Goal: Transaction & Acquisition: Purchase product/service

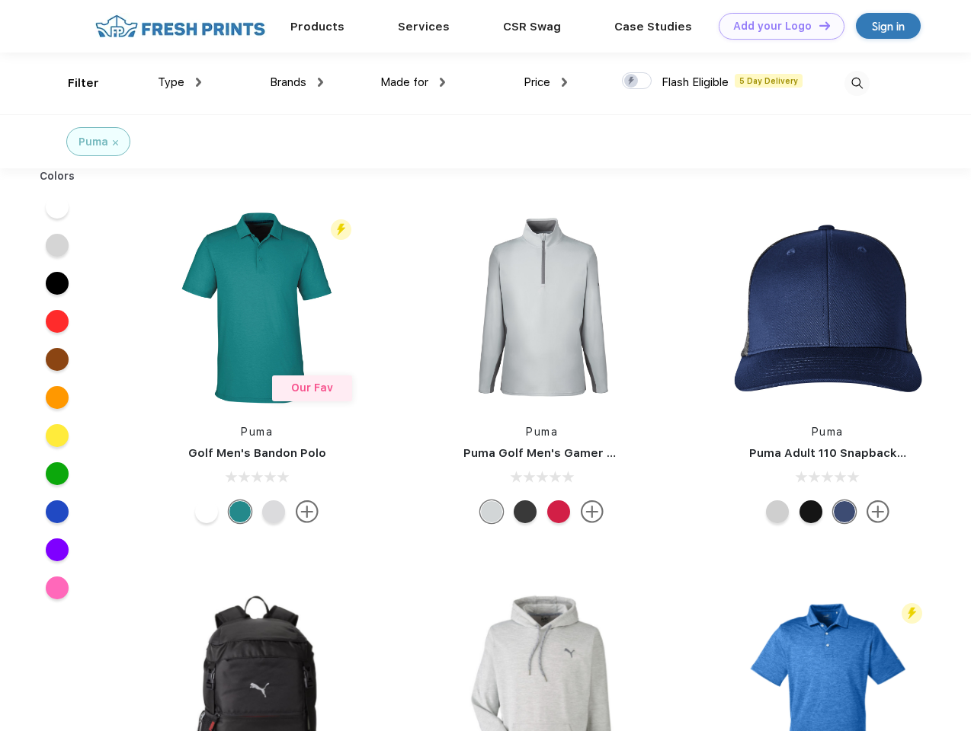
scroll to position [1, 0]
click at [776, 26] on link "Add your Logo Design Tool" at bounding box center [781, 26] width 126 height 27
click at [0, 0] on div "Design Tool" at bounding box center [0, 0] width 0 height 0
click at [818, 25] on link "Add your Logo Design Tool" at bounding box center [781, 26] width 126 height 27
click at [73, 83] on div "Filter" at bounding box center [83, 84] width 31 height 18
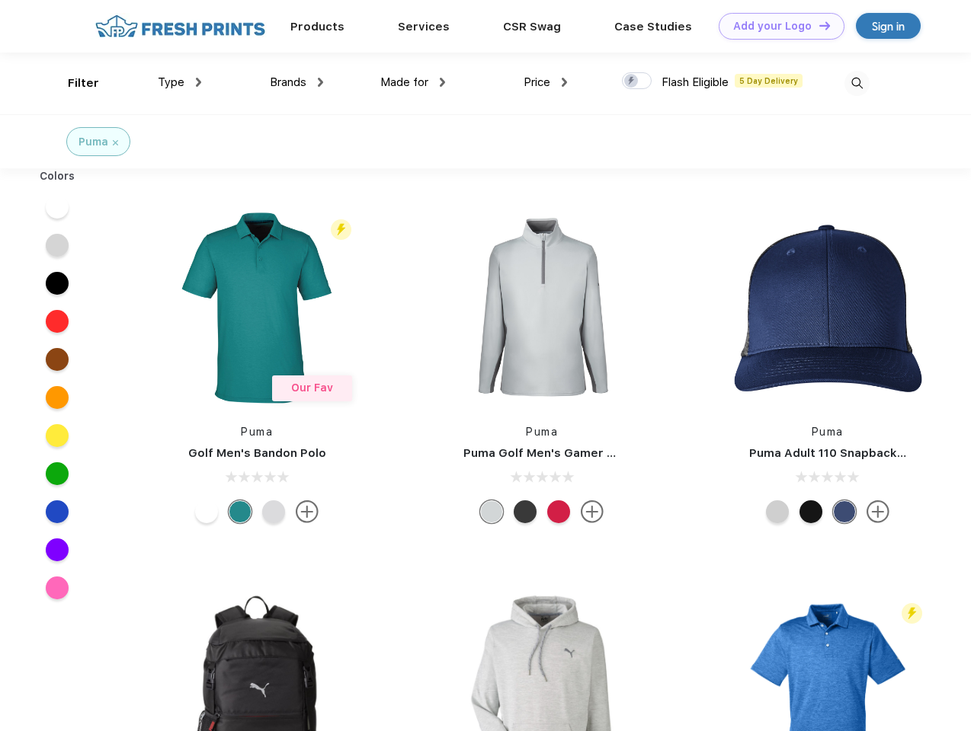
click at [180, 82] on span "Type" at bounding box center [171, 82] width 27 height 14
click at [296, 82] on span "Brands" at bounding box center [288, 82] width 37 height 14
click at [413, 82] on span "Made for" at bounding box center [404, 82] width 48 height 14
click at [546, 82] on span "Price" at bounding box center [536, 82] width 27 height 14
click at [637, 82] on div at bounding box center [637, 80] width 30 height 17
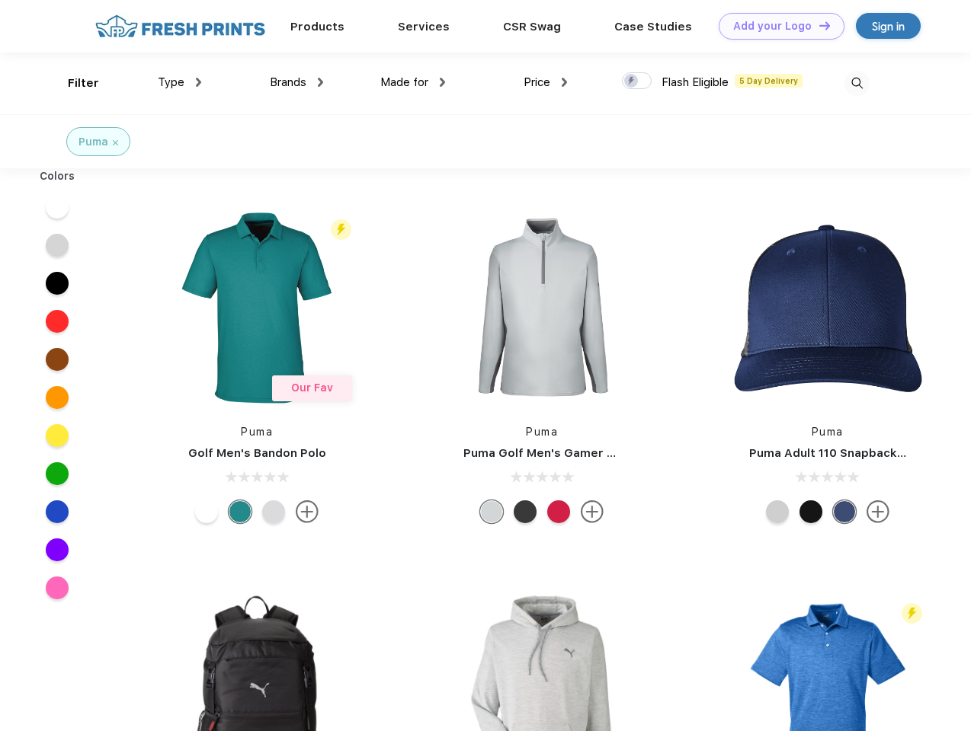
click at [632, 82] on input "checkbox" at bounding box center [627, 77] width 10 height 10
click at [856, 83] on img at bounding box center [856, 83] width 25 height 25
